Goal: Complete application form

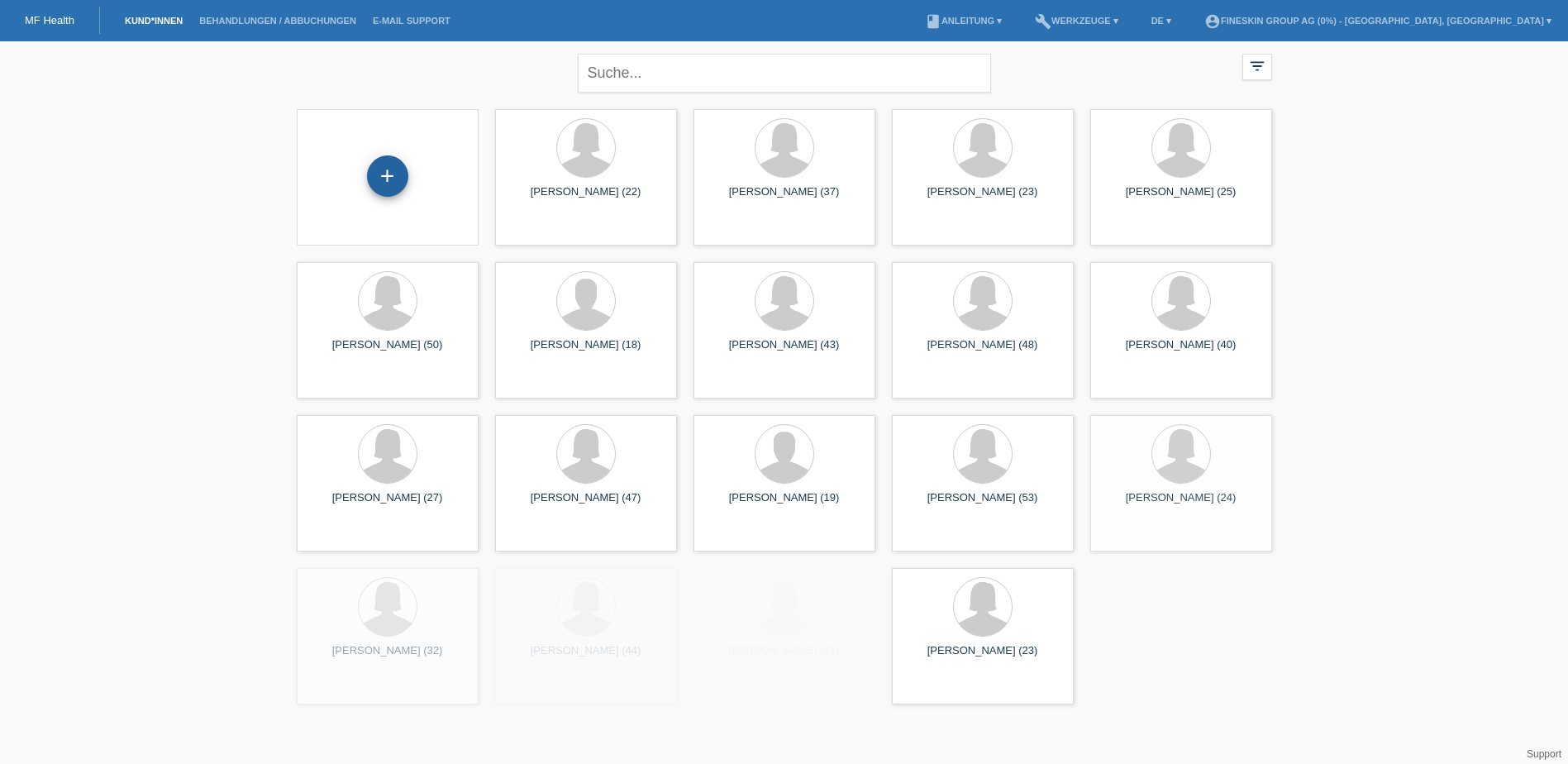
click at [399, 180] on div "+" at bounding box center [387, 176] width 42 height 42
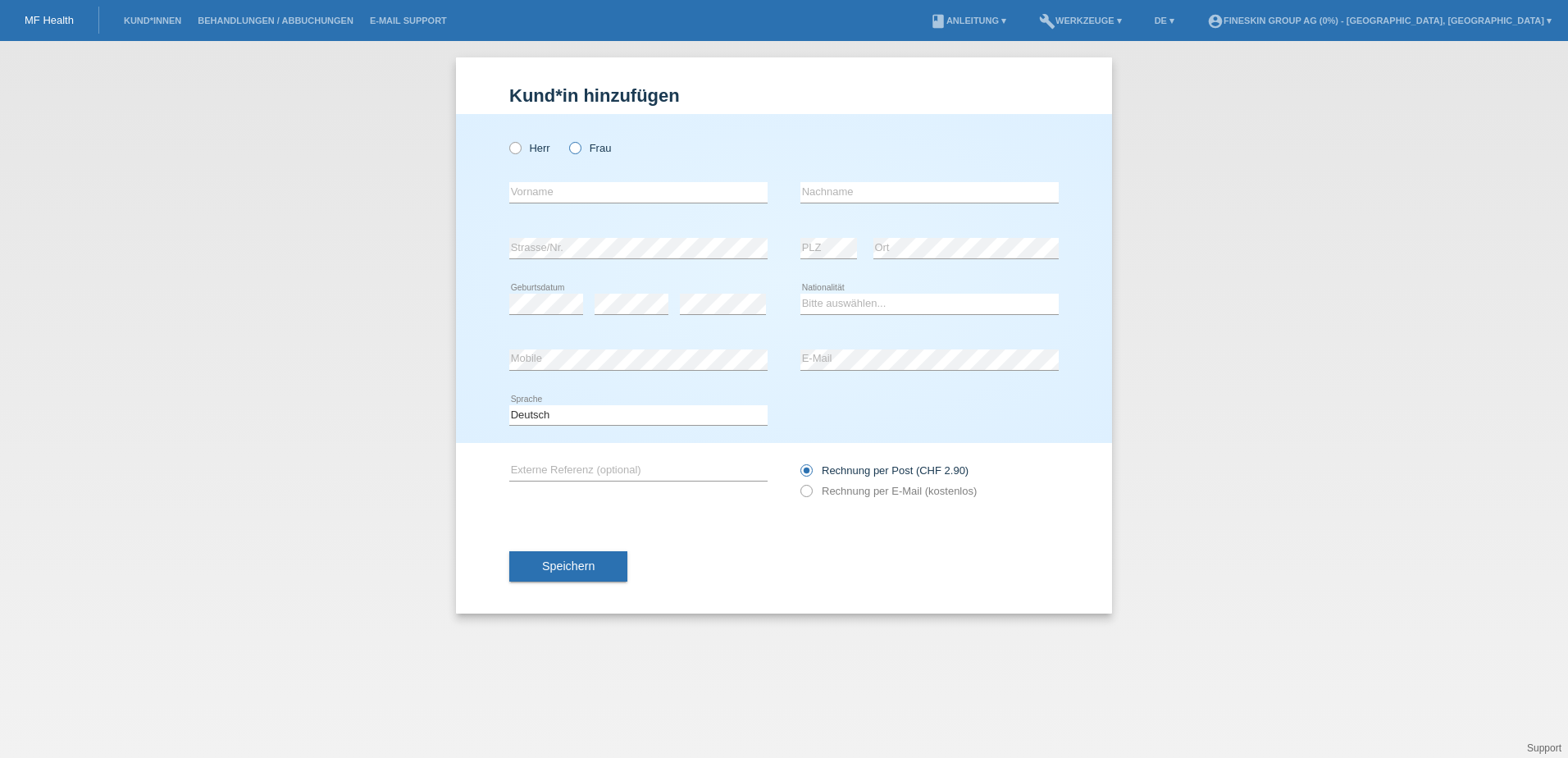
click at [590, 151] on label "Frau" at bounding box center [590, 148] width 42 height 13
click at [580, 151] on input "Frau" at bounding box center [574, 147] width 11 height 11
radio input "true"
click at [602, 191] on input "text" at bounding box center [638, 192] width 258 height 21
type input "Laura"
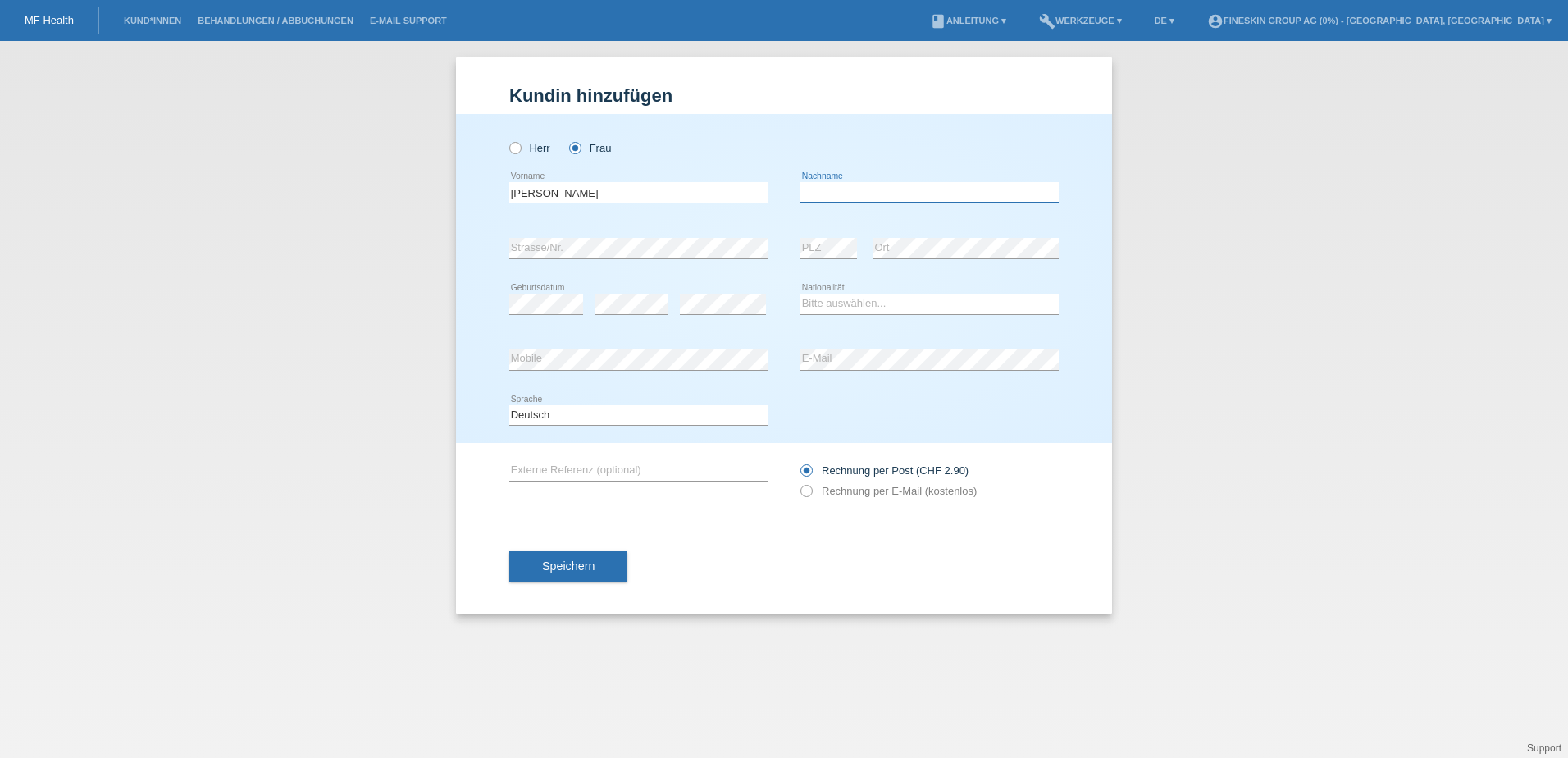
click at [965, 186] on input "text" at bounding box center [929, 192] width 258 height 21
type input "Erhan"
click at [740, 287] on div "error" at bounding box center [723, 304] width 86 height 56
click at [845, 297] on select "Bitte auswählen... Schweiz Deutschland Liechtenstein Österreich ------------ Af…" at bounding box center [929, 304] width 258 height 20
select select "CH"
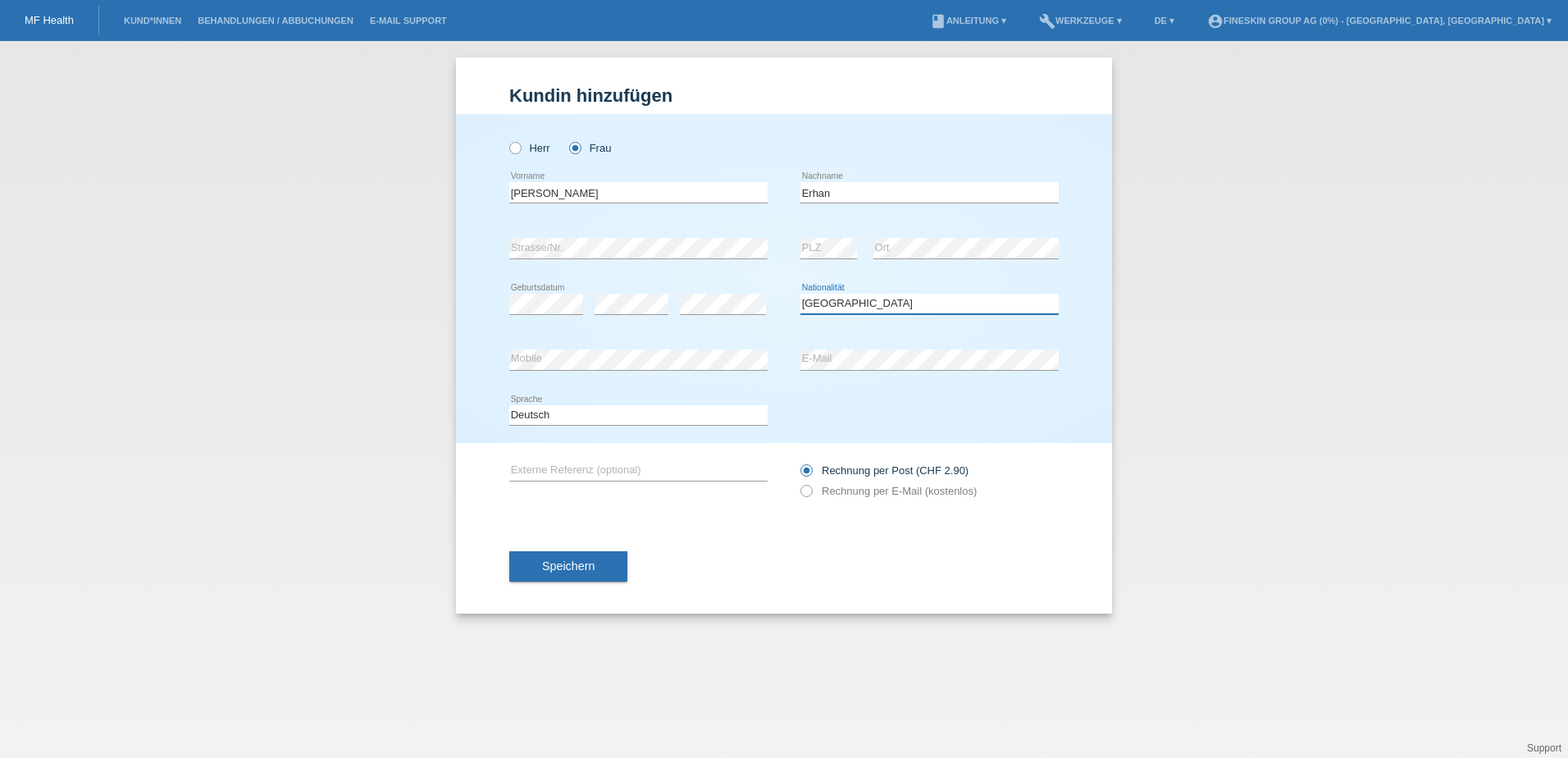
click at [800, 294] on select "Bitte auswählen... Schweiz Deutschland Liechtenstein Österreich ------------ Af…" at bounding box center [929, 304] width 258 height 20
click at [874, 370] on icon at bounding box center [929, 370] width 258 height 1
click at [892, 493] on label "Rechnung per E-Mail (kostenlos)" at bounding box center [888, 491] width 177 height 13
click at [811, 493] on input "Rechnung per E-Mail (kostenlos)" at bounding box center [806, 495] width 11 height 21
radio input "true"
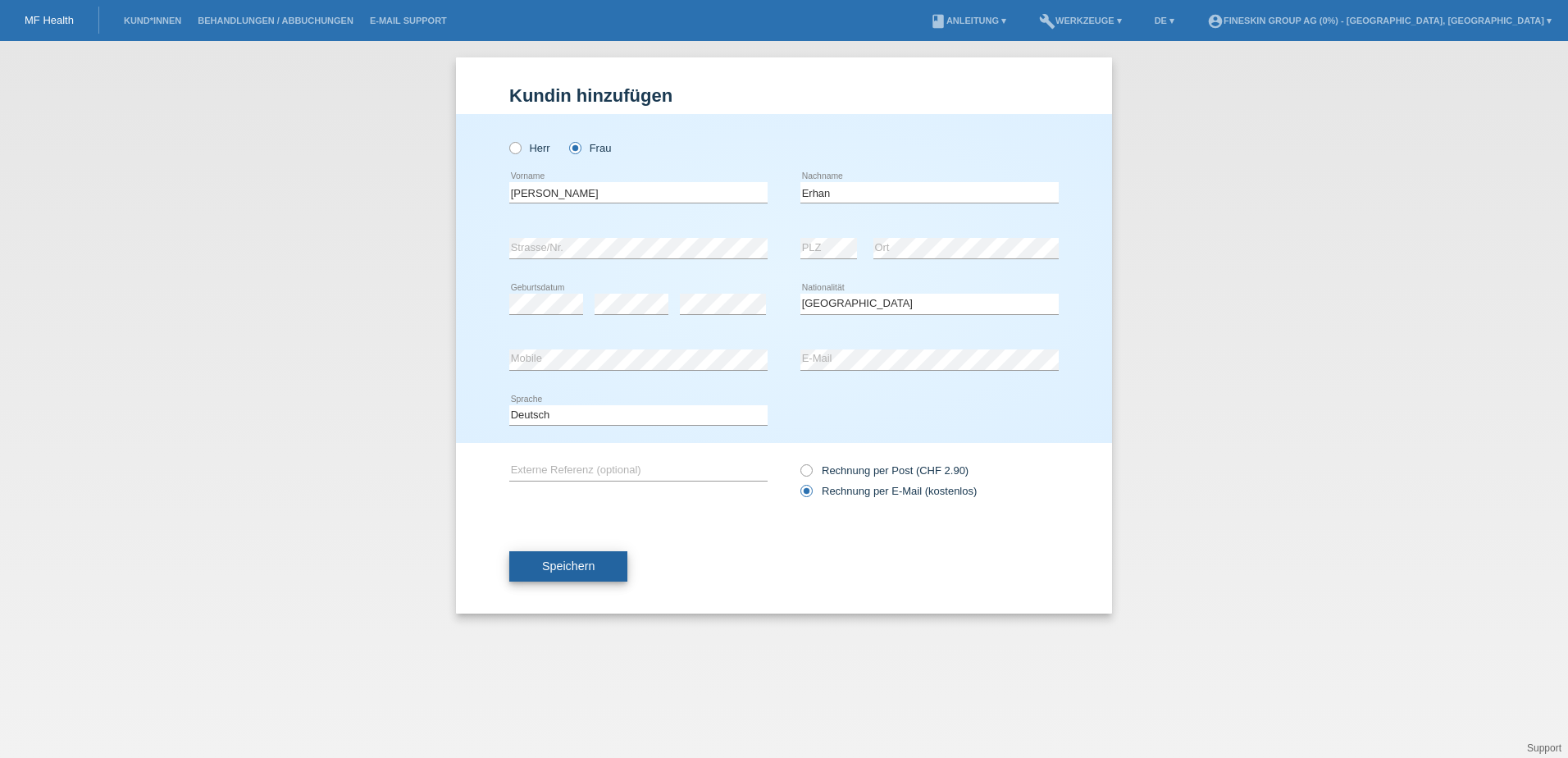
click at [597, 563] on button "Speichern" at bounding box center [568, 566] width 118 height 31
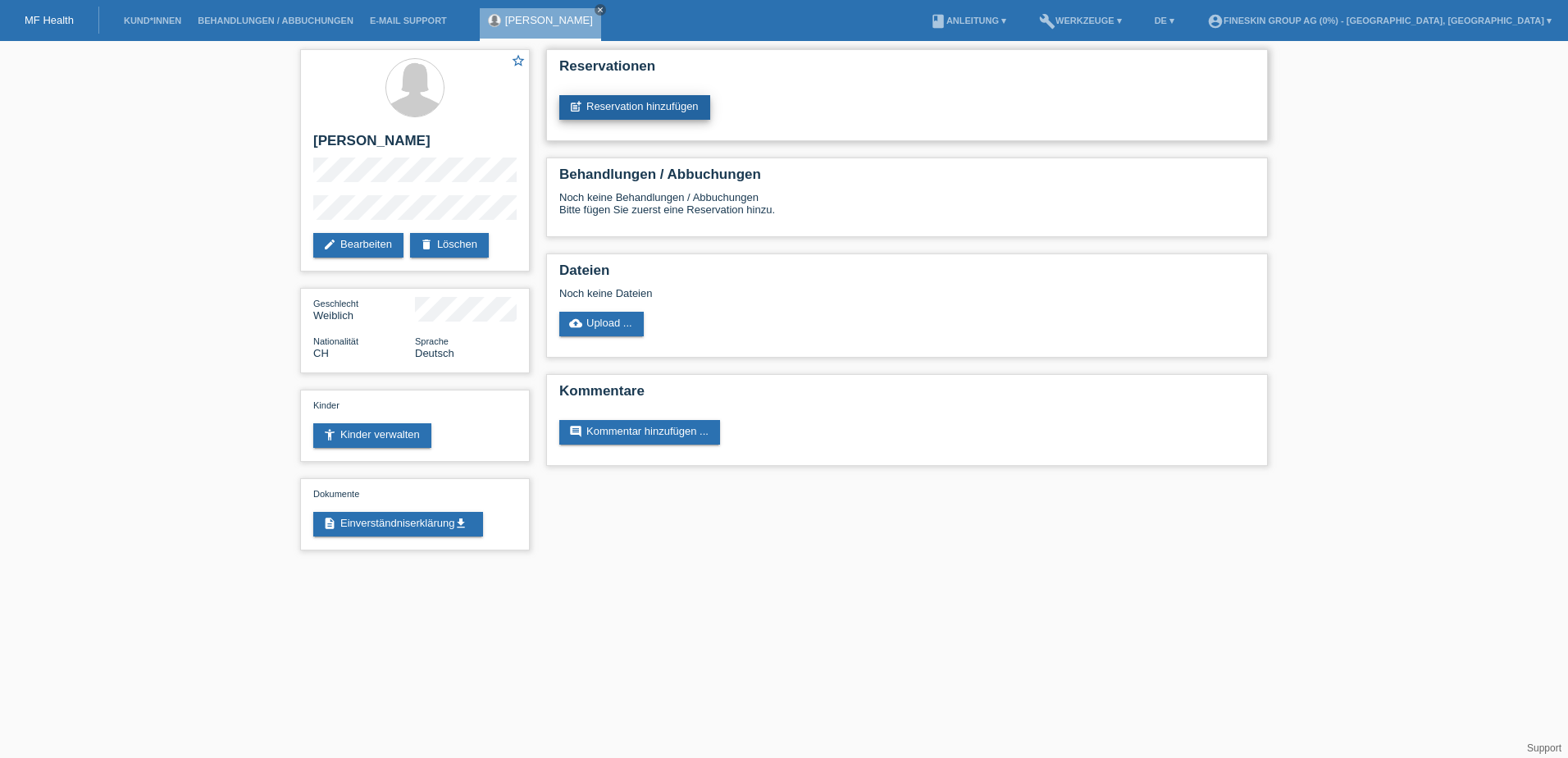
click at [620, 119] on link "post_add Reservation hinzufügen" at bounding box center [634, 107] width 151 height 24
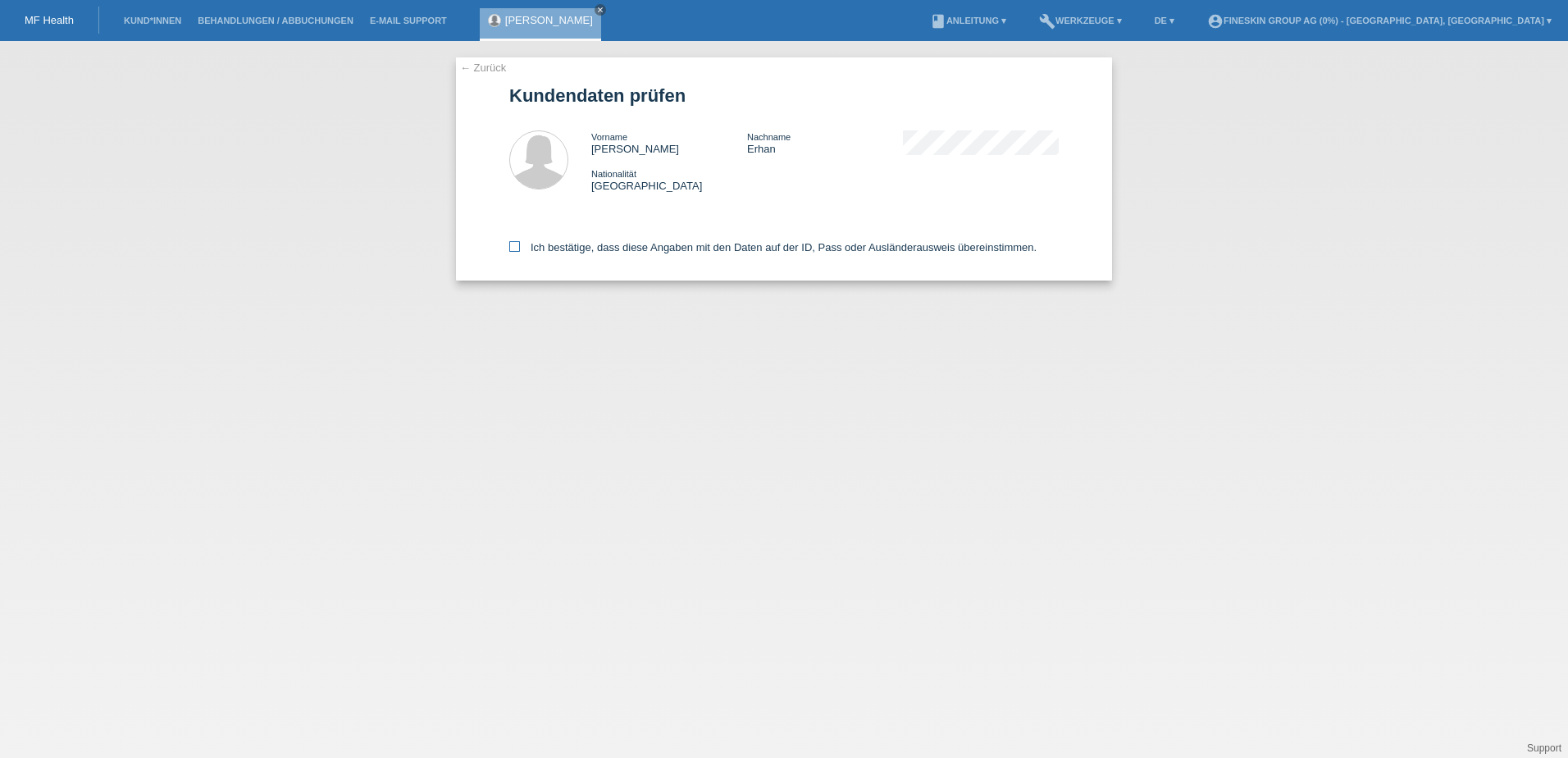
click at [633, 251] on label "Ich bestätige, dass diese Angaben mit den Daten auf der ID, Pass oder Ausländer…" at bounding box center [772, 247] width 528 height 13
click at [520, 251] on input "Ich bestätige, dass diese Angaben mit den Daten auf der ID, Pass oder Ausländer…" at bounding box center [514, 246] width 11 height 11
checkbox input "true"
